Goal: Check status: Check status

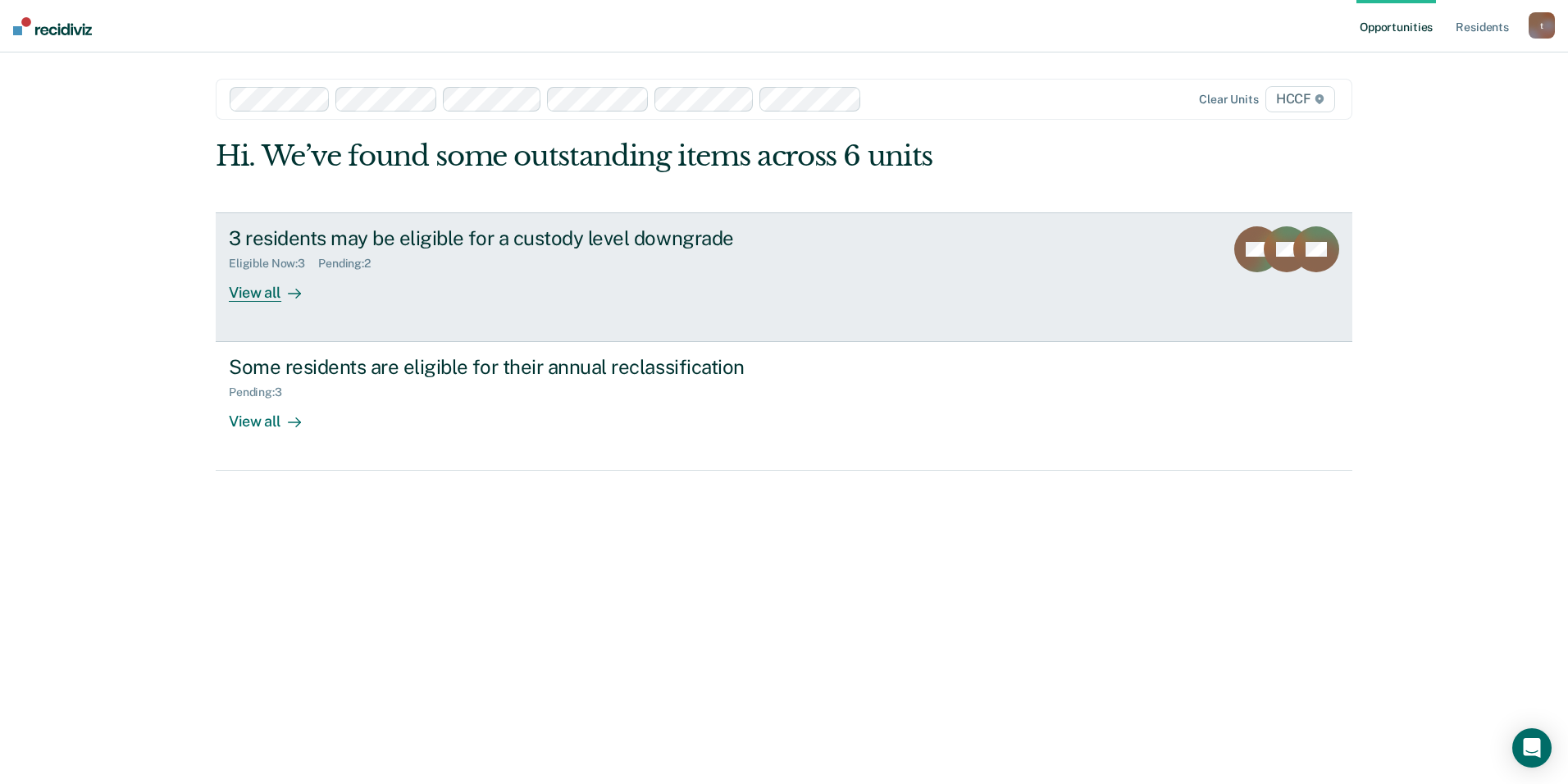
click at [711, 259] on div "Eligible Now : 3 Pending : 2" at bounding box center [516, 261] width 576 height 21
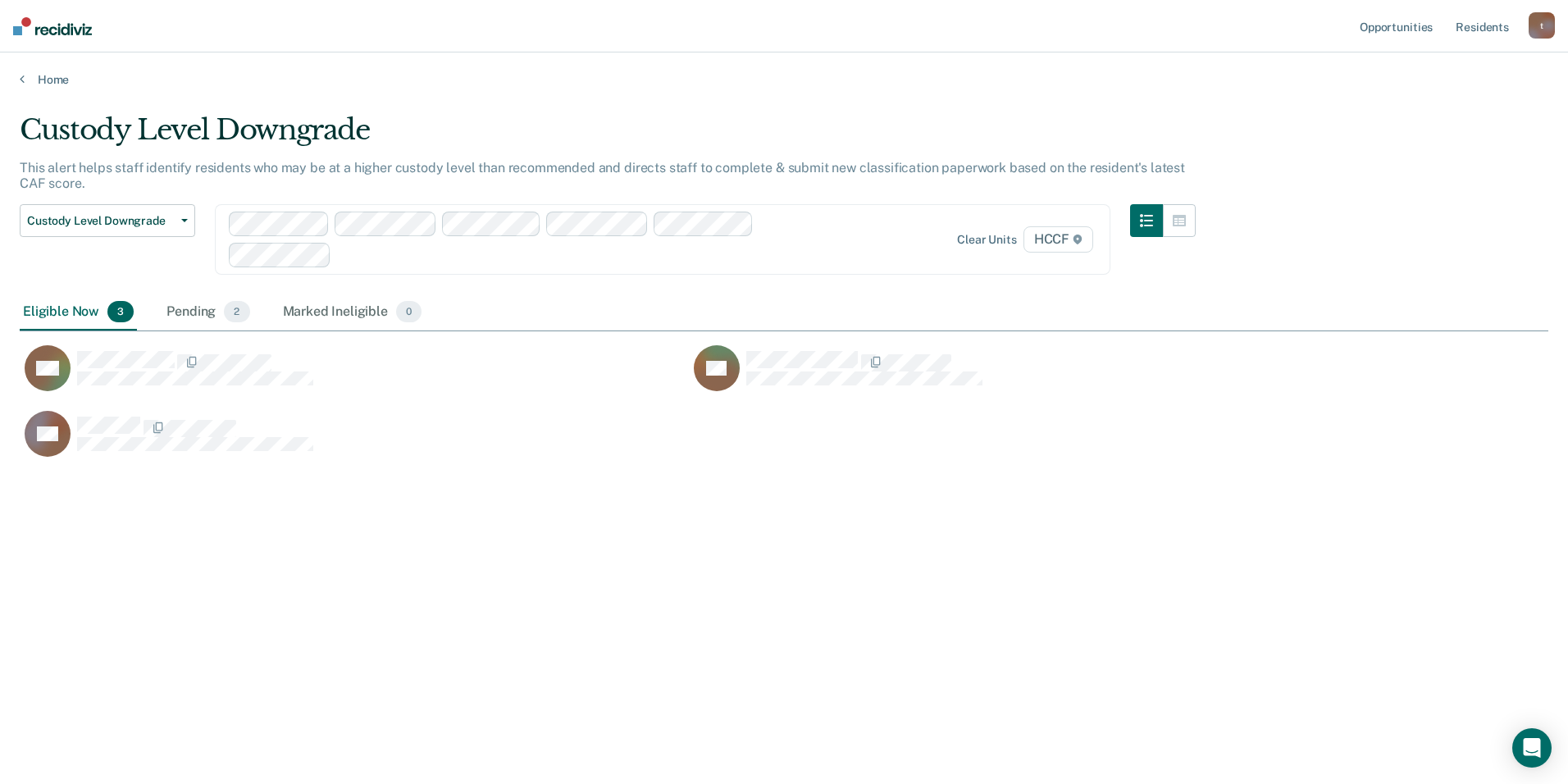
scroll to position [536, 1516]
